Goal: Task Accomplishment & Management: Manage account settings

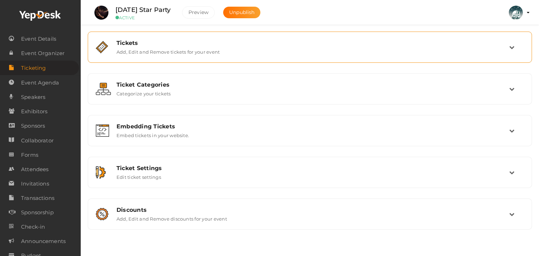
click at [137, 45] on div "Tickets" at bounding box center [312, 43] width 393 height 7
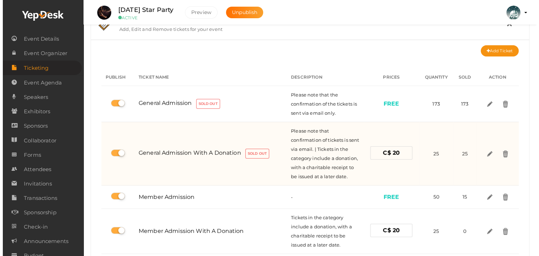
scroll to position [35, 0]
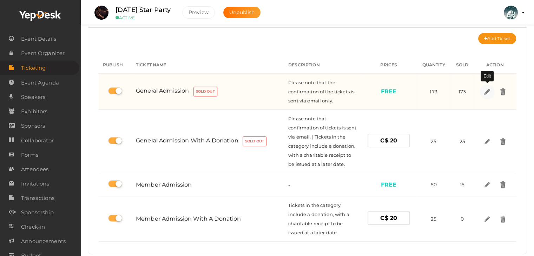
click at [487, 88] on img at bounding box center [486, 91] width 8 height 8
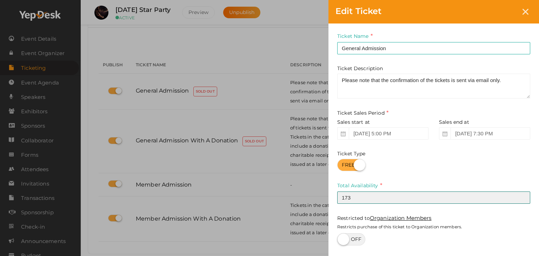
click at [361, 198] on input "173" at bounding box center [433, 198] width 193 height 12
type input "180"
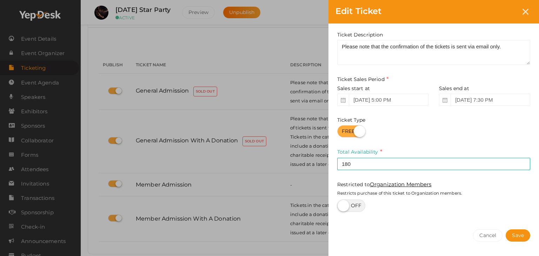
scroll to position [57, 0]
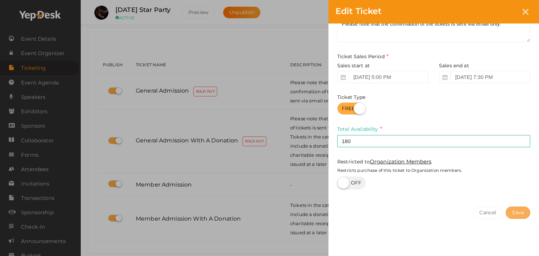
click at [522, 214] on button "Save" at bounding box center [518, 213] width 25 height 12
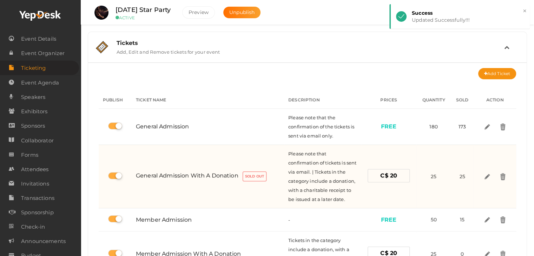
scroll to position [70, 0]
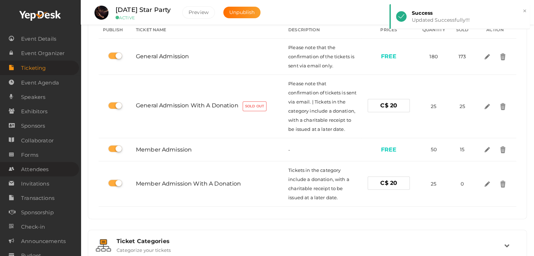
click at [44, 173] on span "Attendees" at bounding box center [34, 169] width 27 height 14
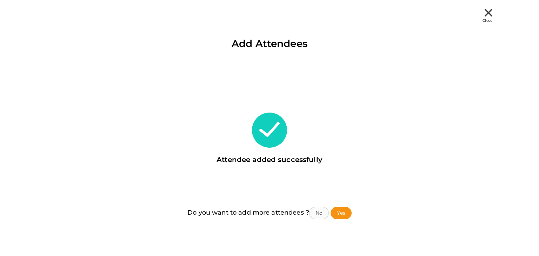
click at [314, 214] on button "No" at bounding box center [319, 213] width 20 height 12
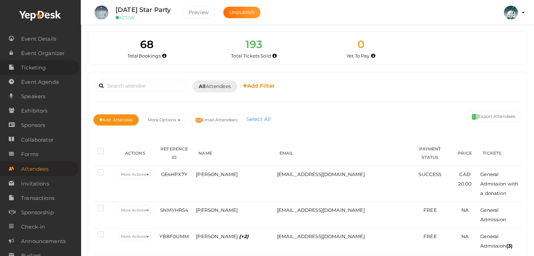
click at [45, 67] on span "Ticketing" at bounding box center [33, 68] width 25 height 14
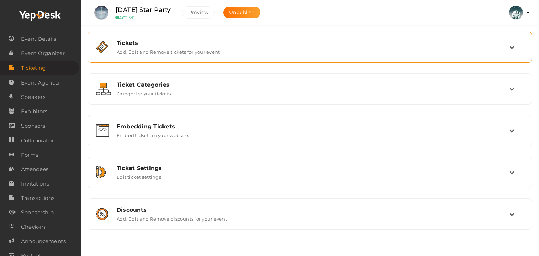
click at [253, 47] on div "Tickets Add, Edit and Remove tickets for your event" at bounding box center [310, 47] width 398 height 15
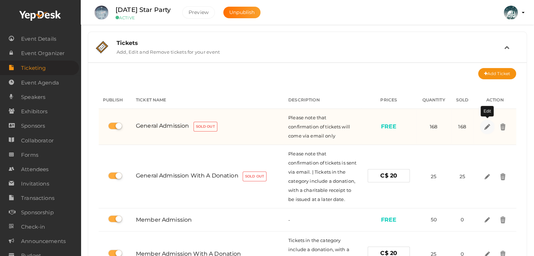
click at [486, 129] on img at bounding box center [486, 126] width 8 height 8
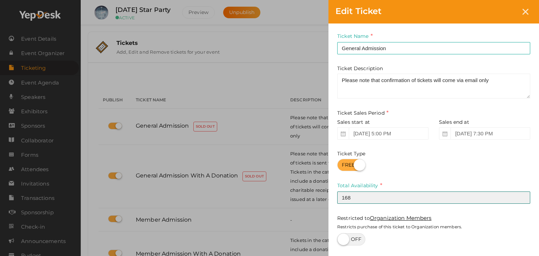
click at [361, 195] on input "168" at bounding box center [433, 198] width 193 height 12
type input "176"
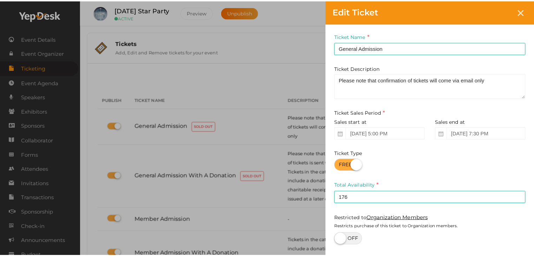
scroll to position [57, 0]
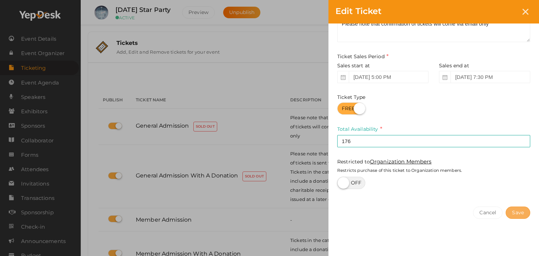
click at [520, 215] on button "Save" at bounding box center [518, 213] width 25 height 12
